Goal: Task Accomplishment & Management: Use online tool/utility

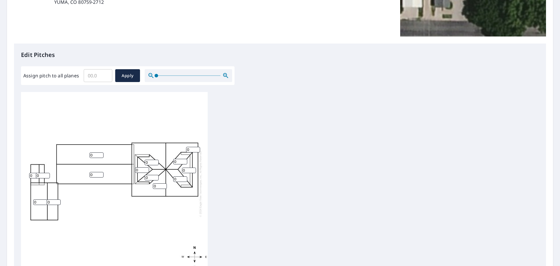
scroll to position [117, 0]
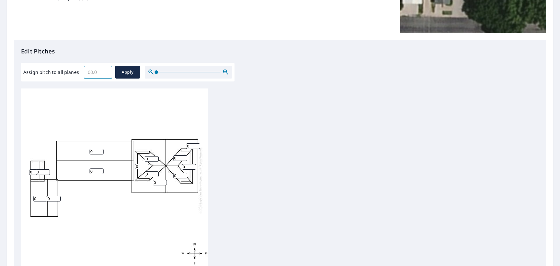
drag, startPoint x: 97, startPoint y: 73, endPoint x: 70, endPoint y: 73, distance: 26.8
click at [73, 73] on div "Assign pitch to all planes ​ Apply" at bounding box center [127, 72] width 209 height 13
type input "6"
click at [126, 76] on button "Apply" at bounding box center [127, 72] width 25 height 13
type input "6"
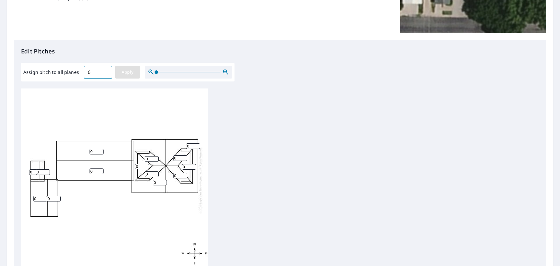
type input "6"
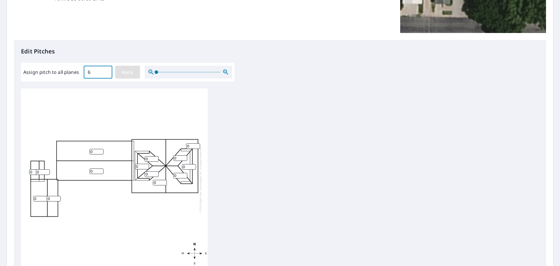
type input "6"
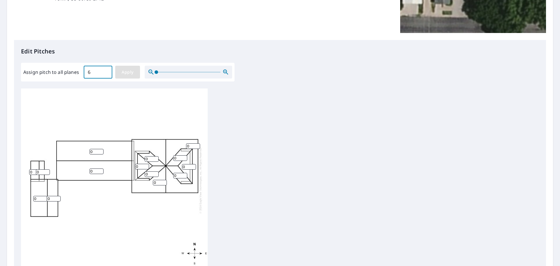
type input "6"
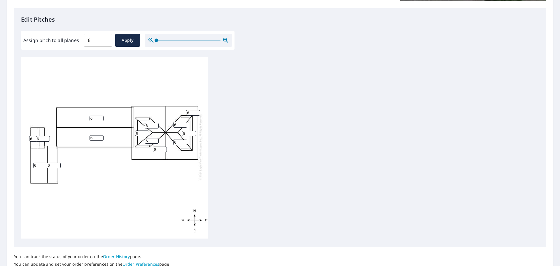
scroll to position [196, 0]
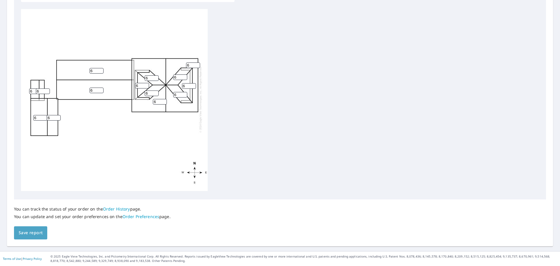
drag, startPoint x: 27, startPoint y: 234, endPoint x: 34, endPoint y: 234, distance: 7.3
click at [27, 234] on span "Save report" at bounding box center [31, 232] width 24 height 7
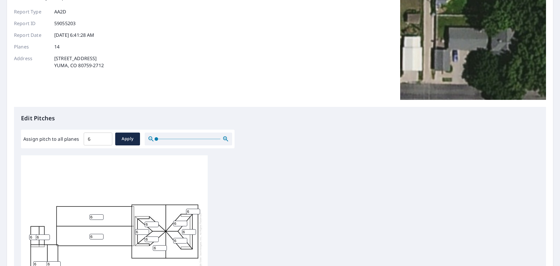
scroll to position [0, 0]
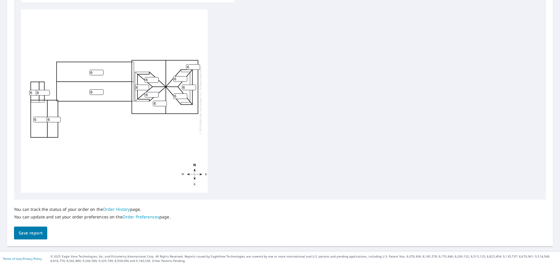
click at [41, 238] on button "Save report" at bounding box center [30, 232] width 33 height 13
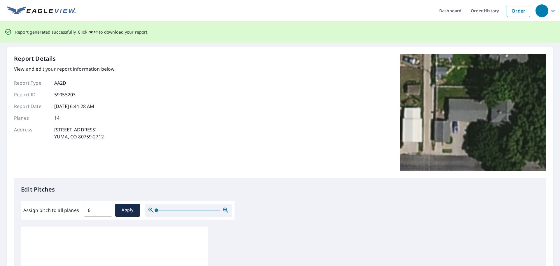
click at [94, 32] on span "here" at bounding box center [93, 31] width 10 height 7
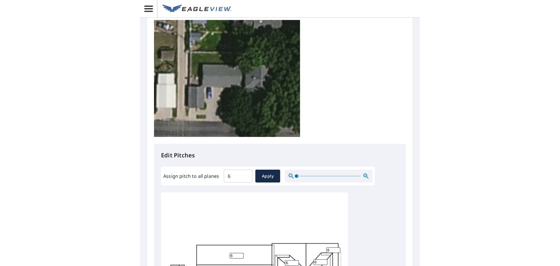
scroll to position [29, 0]
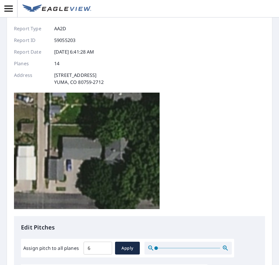
click at [13, 11] on icon "button" at bounding box center [8, 8] width 10 height 10
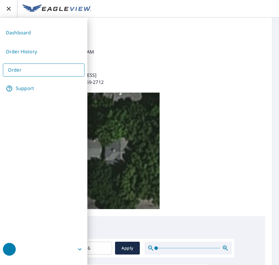
click at [164, 81] on div "Report Details View and edit your report information below. Report Type AA2D Re…" at bounding box center [139, 108] width 251 height 216
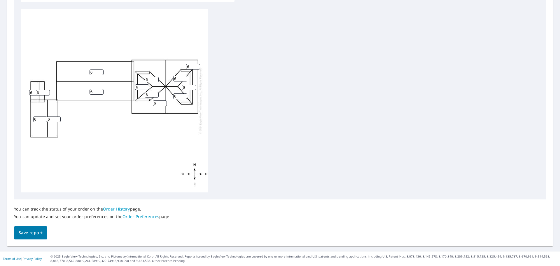
scroll to position [138, 0]
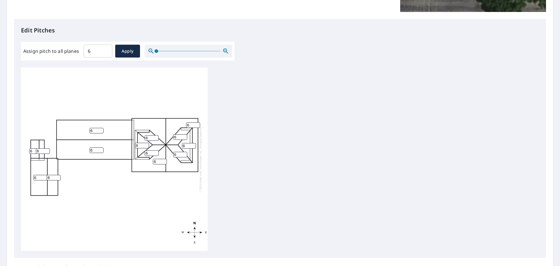
click at [96, 130] on input "6" at bounding box center [97, 131] width 14 height 6
drag, startPoint x: 96, startPoint y: 130, endPoint x: 76, endPoint y: 129, distance: 19.9
click at [80, 130] on div "6 6 6 6 6 6 6 6 6 6 6 6 6 6" at bounding box center [114, 158] width 187 height 183
type input "4"
drag, startPoint x: 96, startPoint y: 147, endPoint x: 74, endPoint y: 148, distance: 21.6
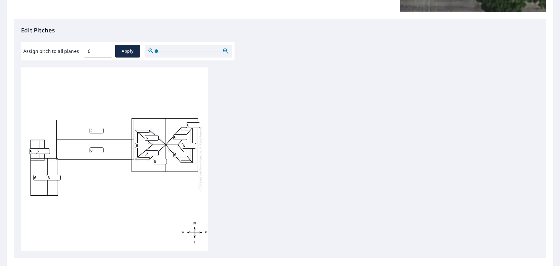
click at [83, 148] on div "4 6 6 6 6 6 6 6 6 6 6 6 6 6" at bounding box center [114, 158] width 187 height 183
type input "4"
click at [118, 185] on div "4 4 6 6 6 6 6 6 6 6 6 6 6 6" at bounding box center [114, 158] width 187 height 183
